Goal: Task Accomplishment & Management: Manage account settings

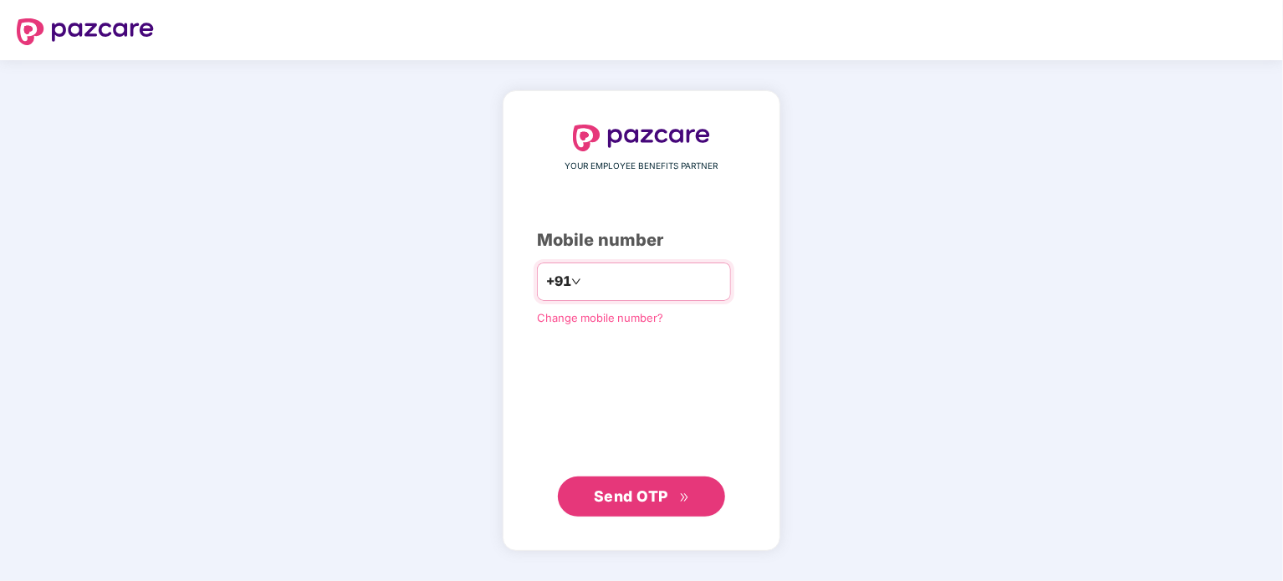
click at [650, 277] on input "number" at bounding box center [653, 281] width 137 height 27
type input "**********"
click at [624, 493] on span "Send OTP" at bounding box center [631, 497] width 74 height 18
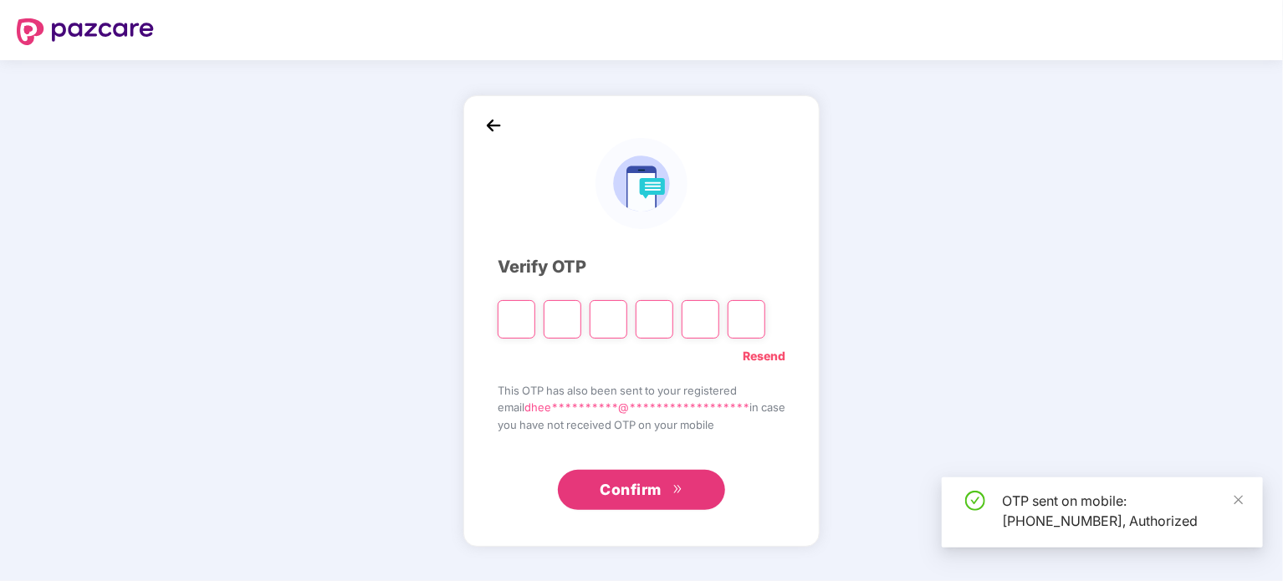
click at [505, 313] on input "Please enter verification code. Digit 1" at bounding box center [517, 319] width 38 height 38
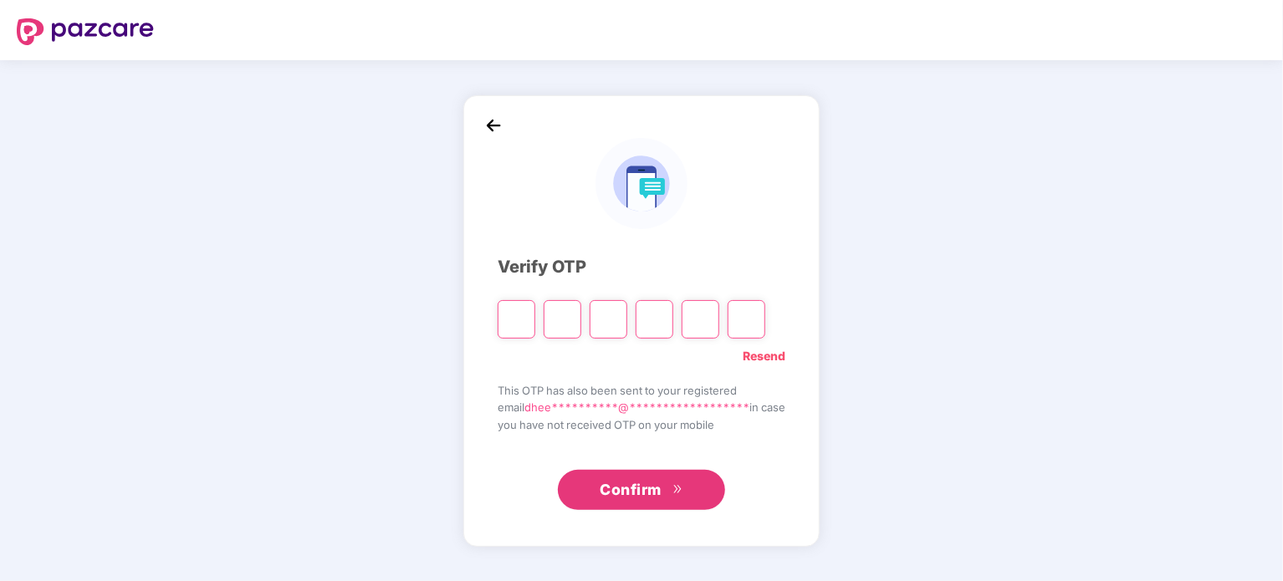
type input "*"
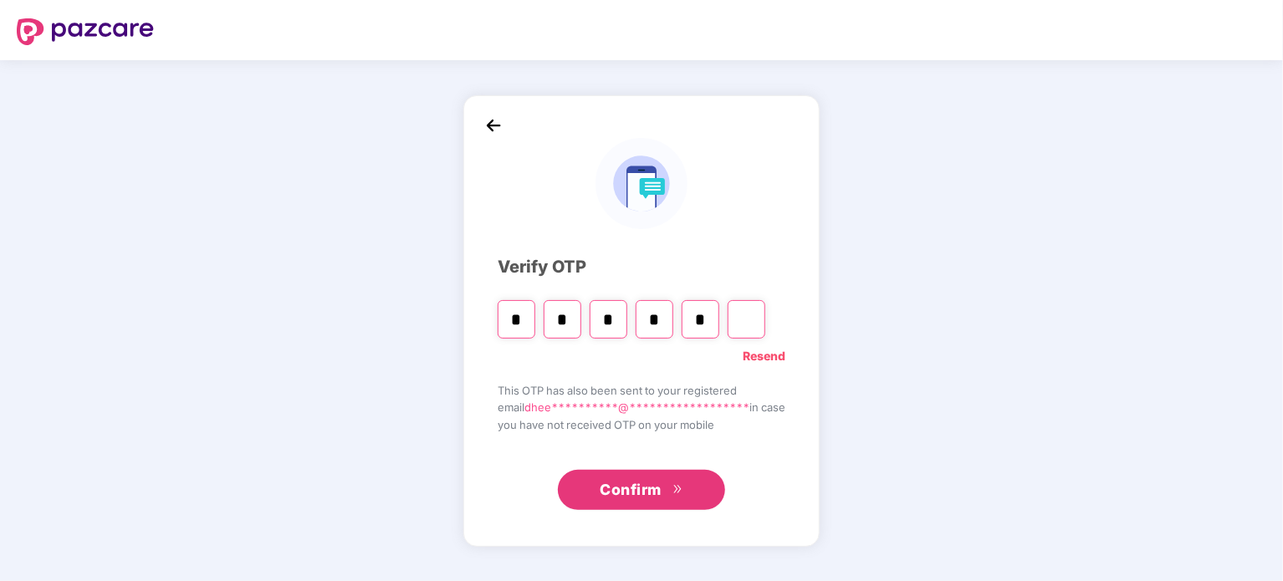
type input "*"
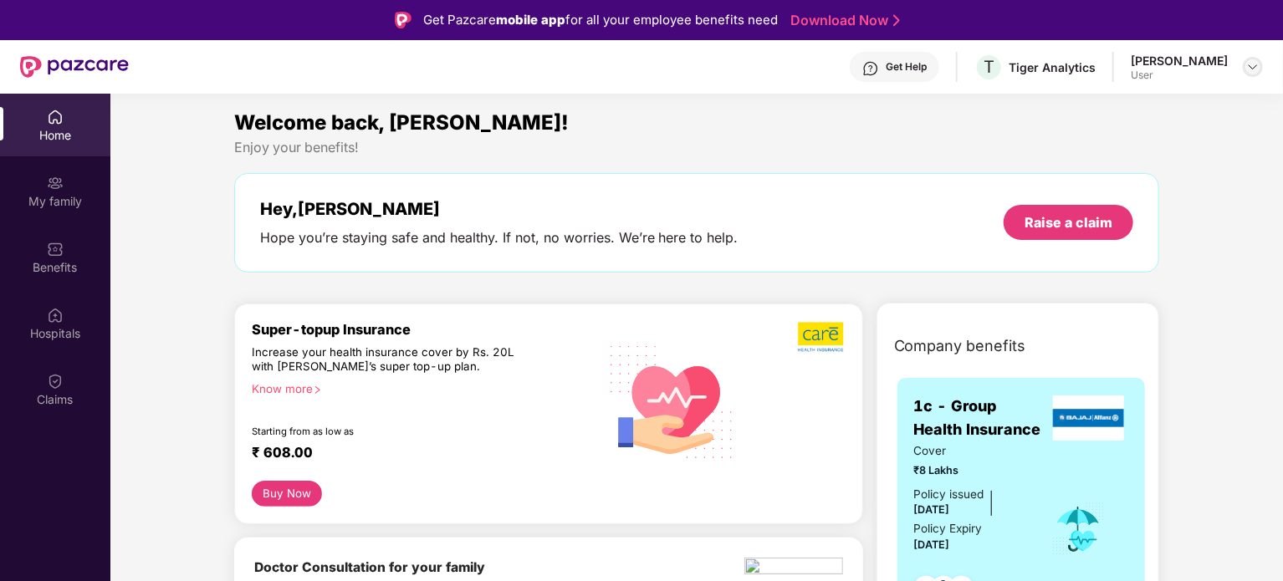
click at [1250, 64] on img at bounding box center [1252, 66] width 13 height 13
click at [832, 130] on div "Welcome back, [PERSON_NAME]!" at bounding box center [697, 123] width 926 height 32
click at [53, 386] on img at bounding box center [55, 381] width 17 height 17
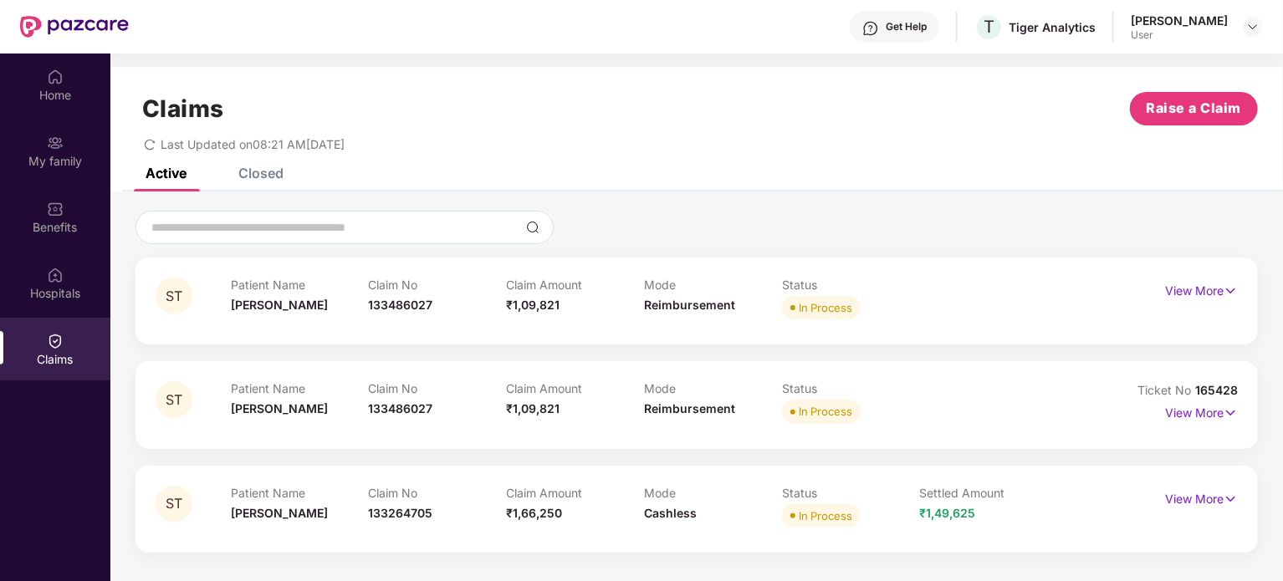
scroll to position [94, 0]
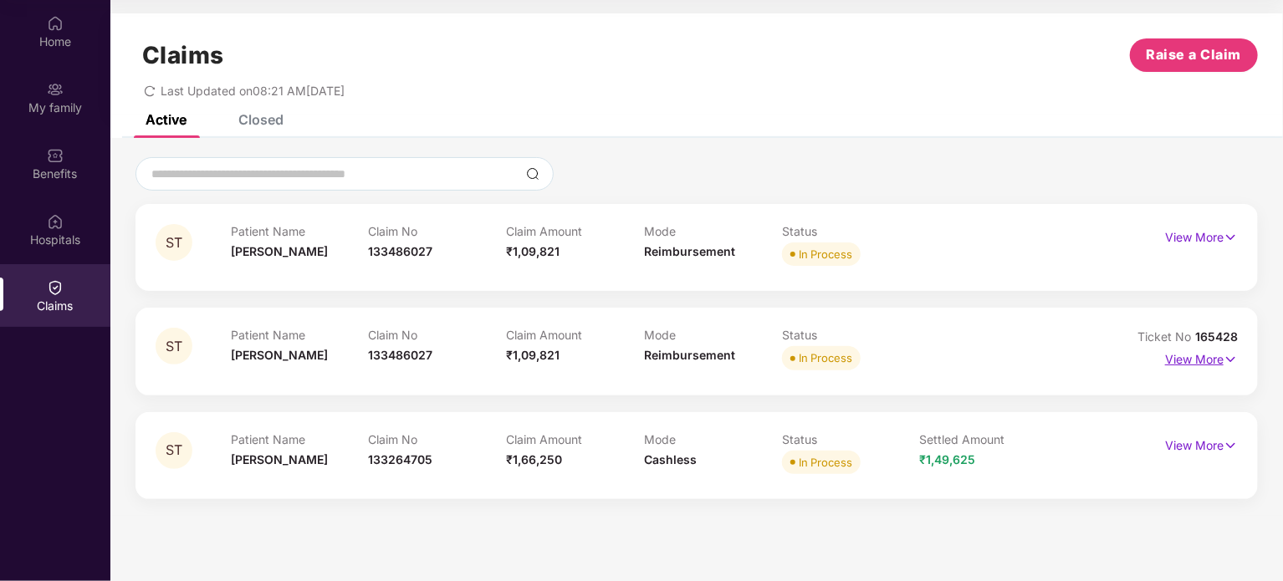
click at [1216, 361] on p "View More" at bounding box center [1201, 357] width 73 height 23
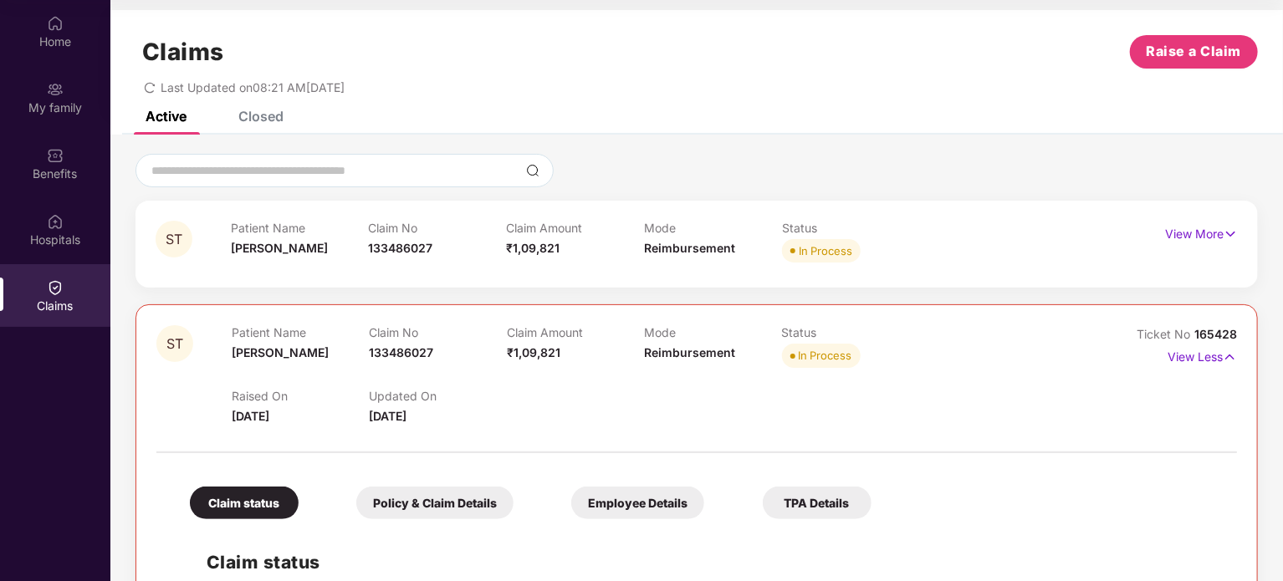
scroll to position [3, 0]
click at [1235, 233] on img at bounding box center [1231, 234] width 14 height 18
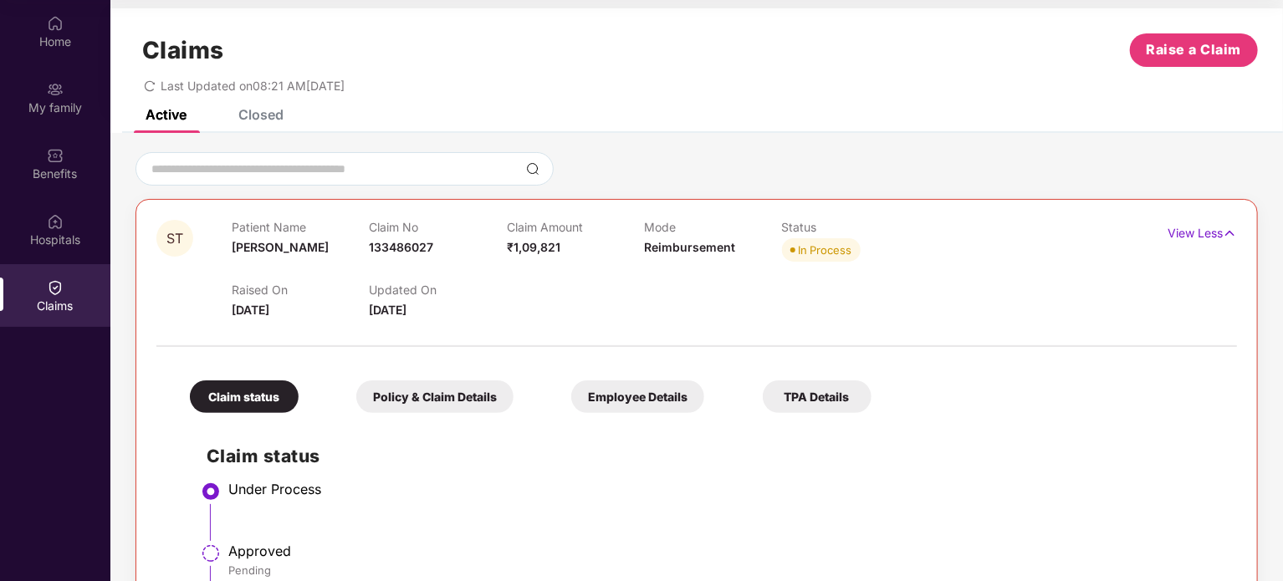
scroll to position [0, 0]
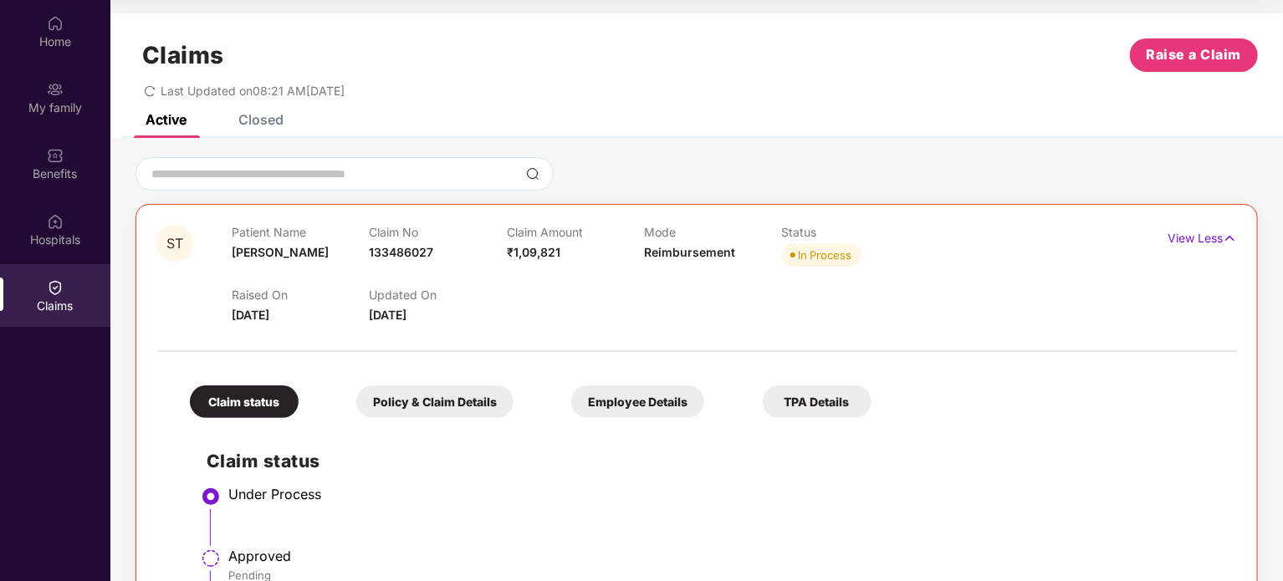
click at [278, 115] on div "Closed" at bounding box center [260, 119] width 45 height 17
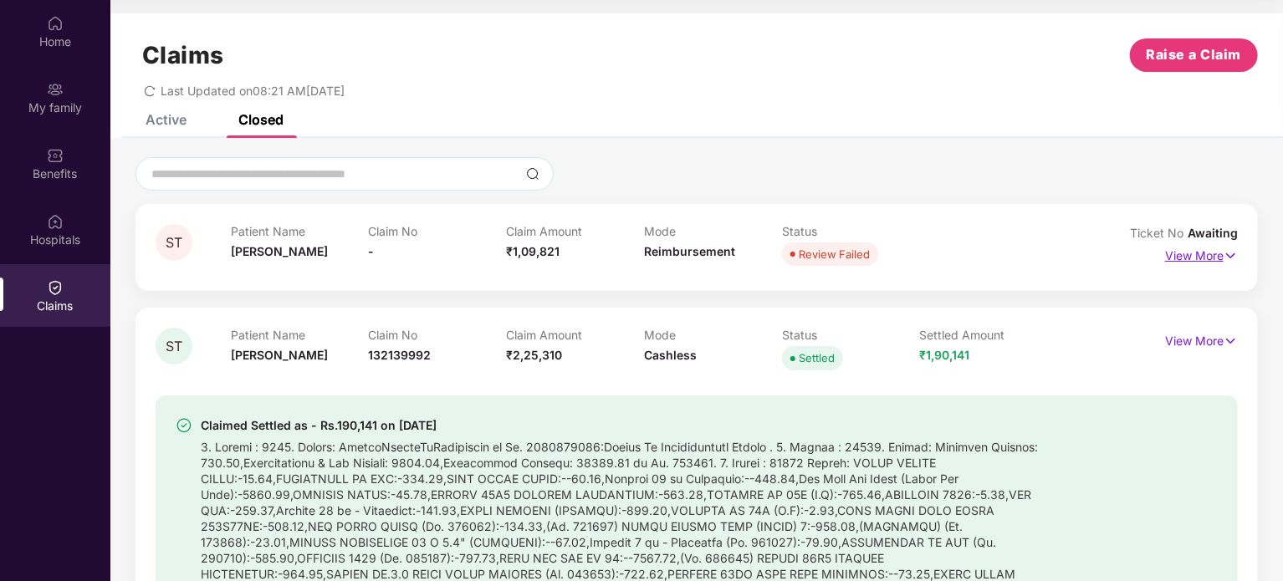
click at [1204, 261] on p "View More" at bounding box center [1201, 254] width 73 height 23
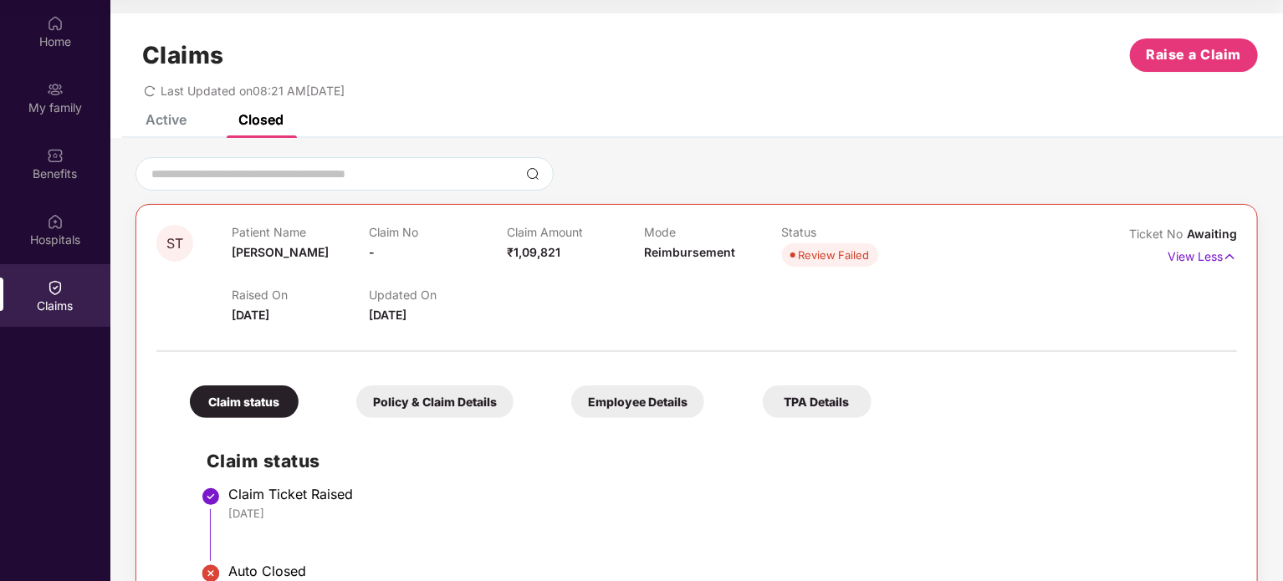
click at [184, 126] on div "Active" at bounding box center [166, 119] width 41 height 17
